Goal: Transaction & Acquisition: Obtain resource

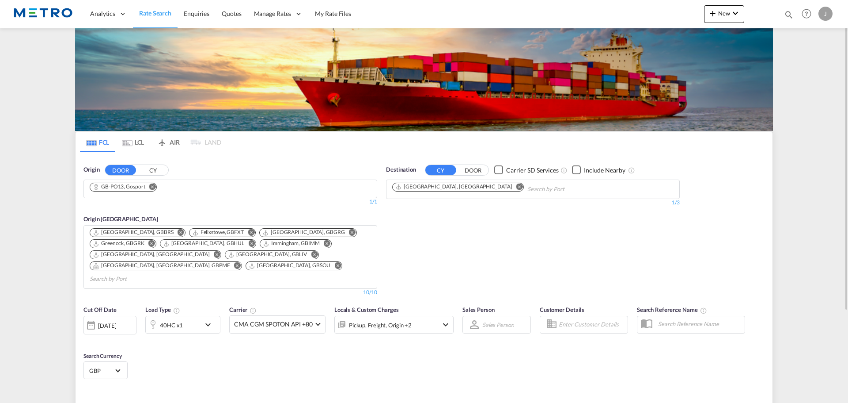
click at [151, 169] on button "CY" at bounding box center [152, 170] width 31 height 10
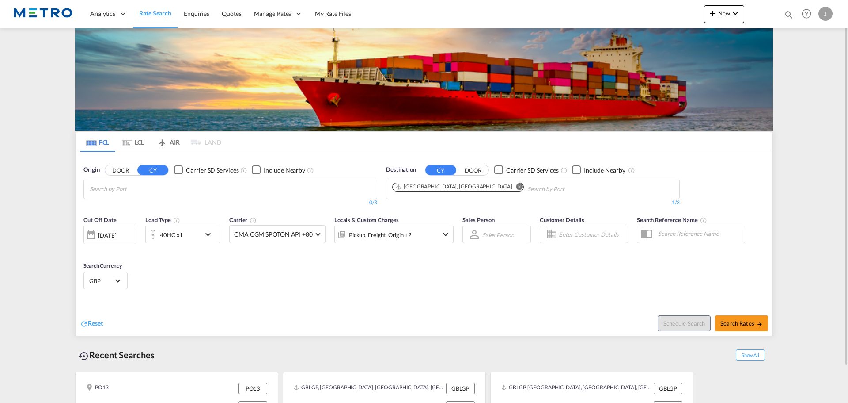
click at [135, 174] on button "DOOR" at bounding box center [120, 170] width 31 height 10
click at [152, 174] on button "CY" at bounding box center [152, 170] width 31 height 10
click at [156, 189] on input "Search by Port" at bounding box center [132, 189] width 84 height 14
click at [125, 171] on button "DOOR" at bounding box center [120, 170] width 31 height 10
click at [266, 191] on body "Analytics Reports Dashboard Rate Search Enquiries Quotes" at bounding box center [424, 201] width 848 height 403
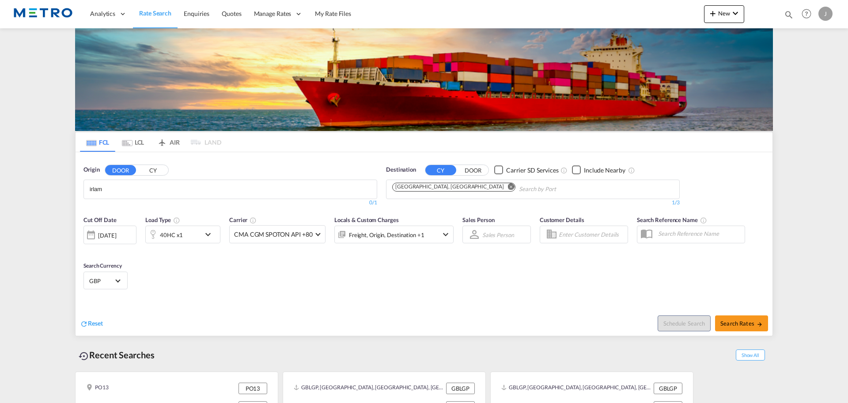
click at [92, 190] on body "Analytics Reports Dashboard Rate Search Enquiries Quotes" at bounding box center [424, 201] width 848 height 403
click at [92, 190] on input "irlam" at bounding box center [132, 189] width 84 height 14
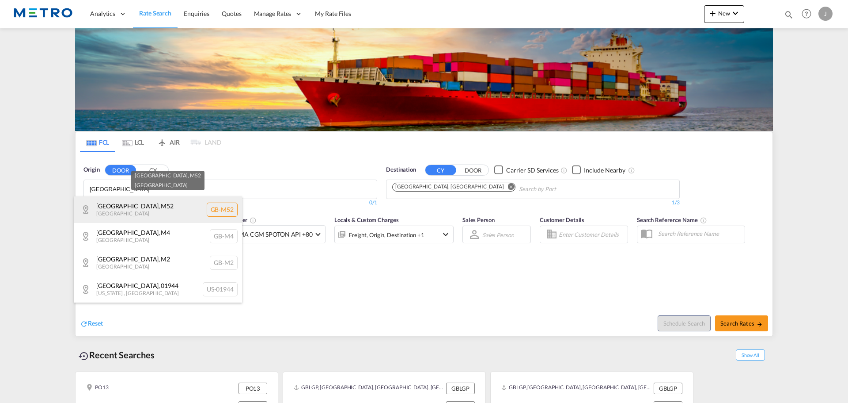
type input "[GEOGRAPHIC_DATA]"
click at [182, 212] on div "[GEOGRAPHIC_DATA] , M52 [GEOGRAPHIC_DATA] [GEOGRAPHIC_DATA]-M52" at bounding box center [158, 209] width 168 height 27
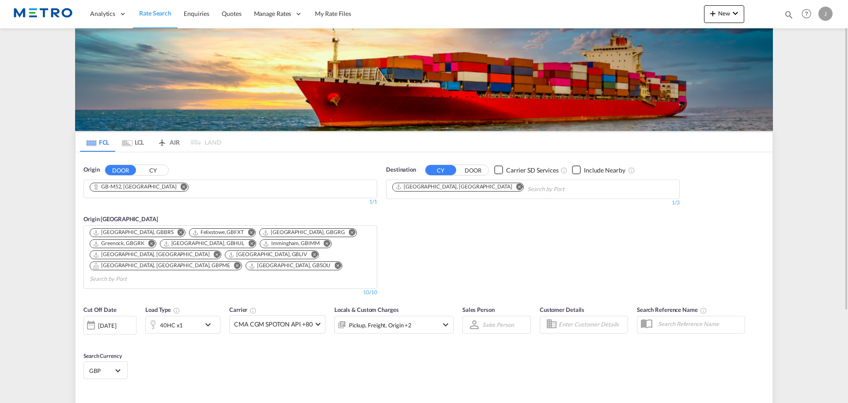
click at [517, 186] on md-icon "Remove" at bounding box center [520, 186] width 7 height 7
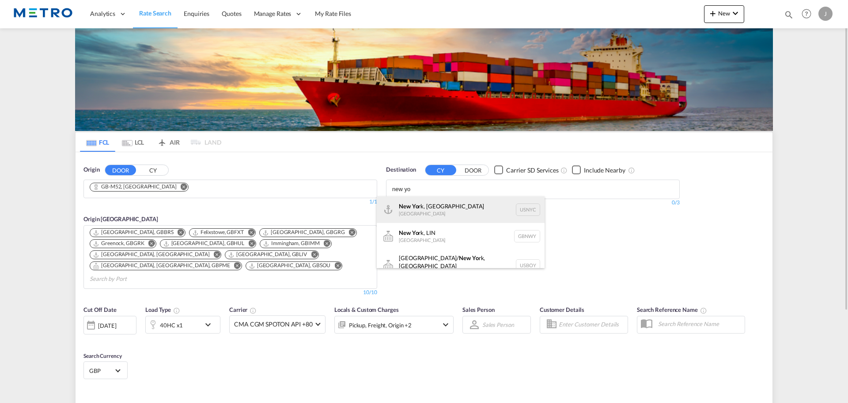
type input "new yo"
click at [452, 203] on div "New Yo rk, [GEOGRAPHIC_DATA] [GEOGRAPHIC_DATA] USNYC" at bounding box center [461, 209] width 168 height 27
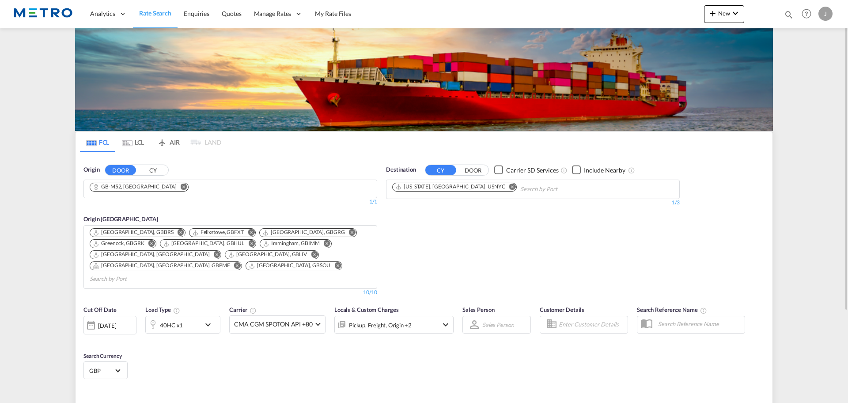
click at [207, 319] on md-icon "icon-chevron-down" at bounding box center [210, 324] width 15 height 11
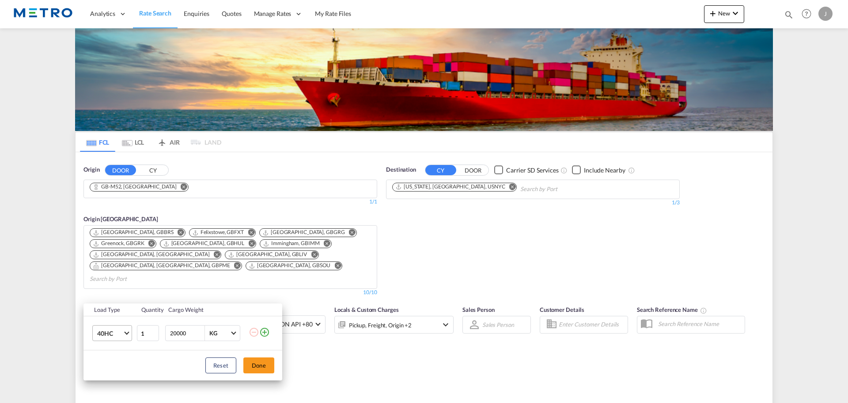
click at [125, 333] on md-select-value "40HC" at bounding box center [113, 332] width 35 height 15
click at [120, 293] on md-option "20GP" at bounding box center [120, 290] width 60 height 21
click at [252, 365] on button "Done" at bounding box center [258, 365] width 31 height 16
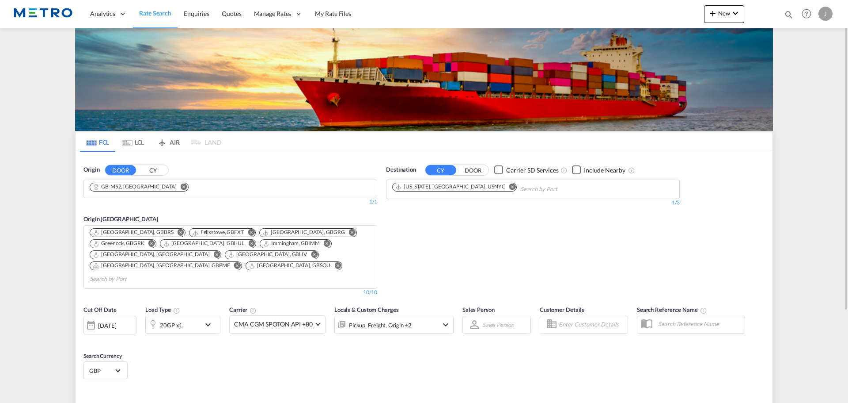
type input "M52 to USNYC / [DATE]"
